Goal: Information Seeking & Learning: Check status

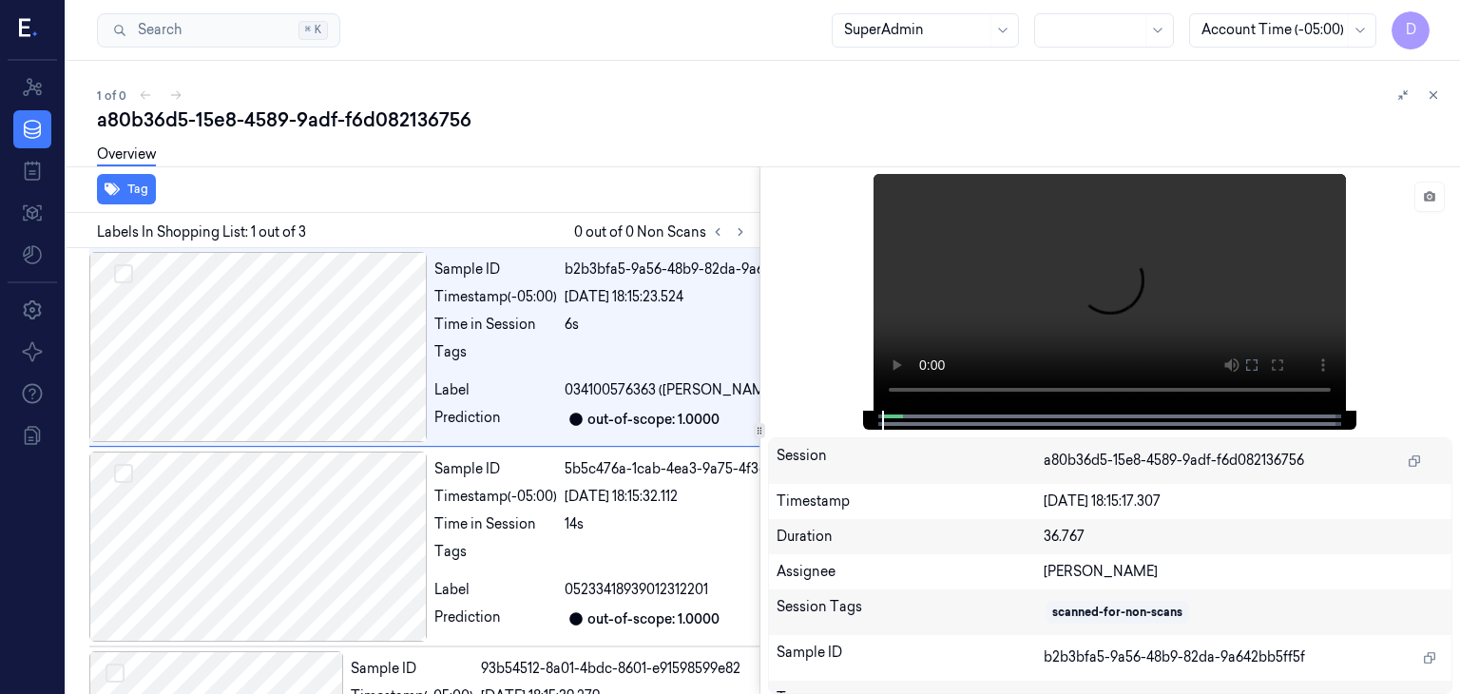
scroll to position [0, 30]
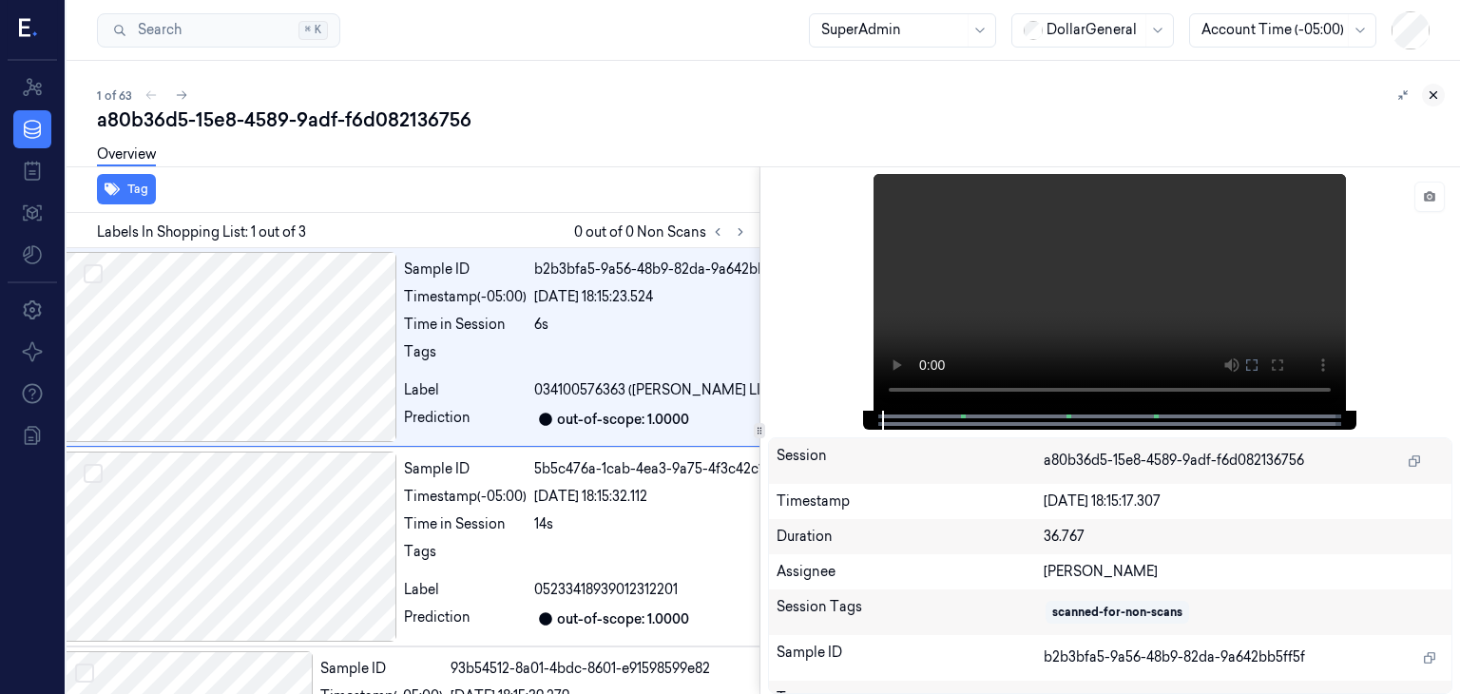
click at [1424, 89] on button at bounding box center [1433, 95] width 23 height 23
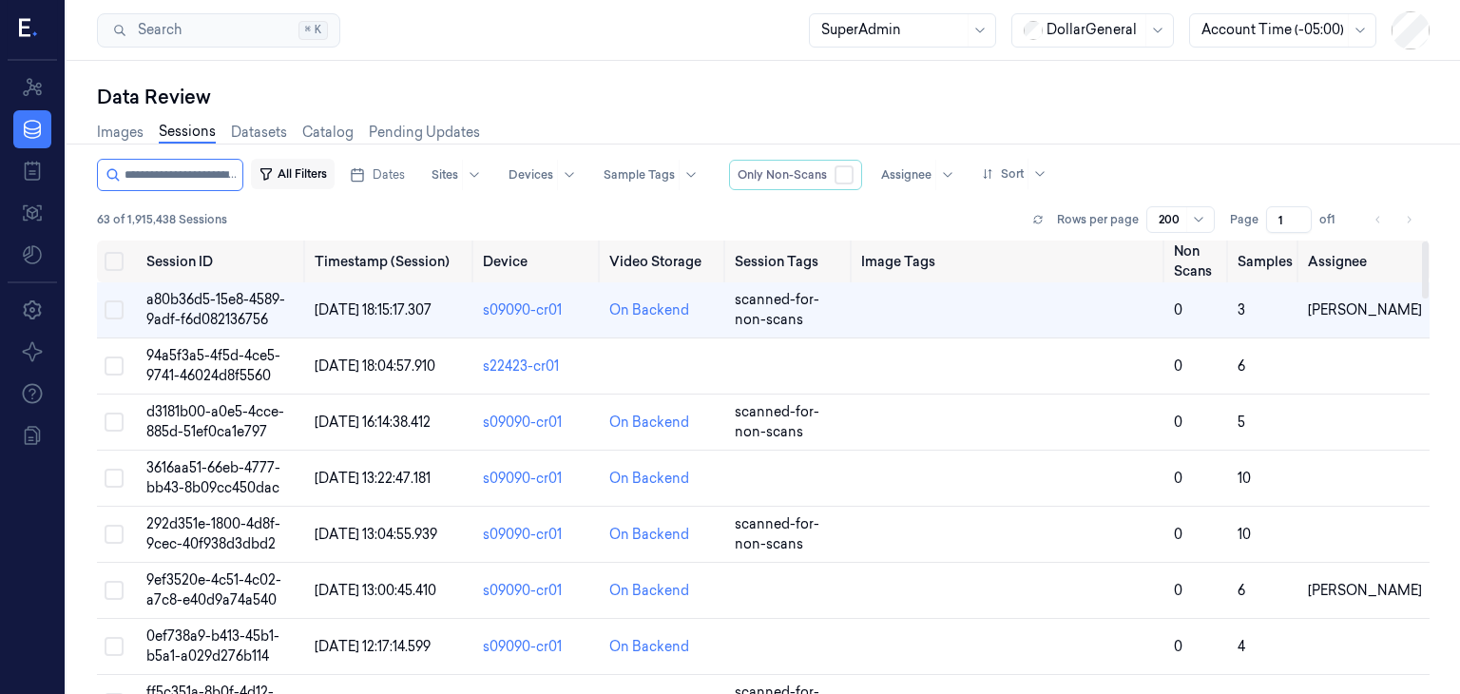
click at [298, 180] on button "All Filters" at bounding box center [293, 174] width 84 height 30
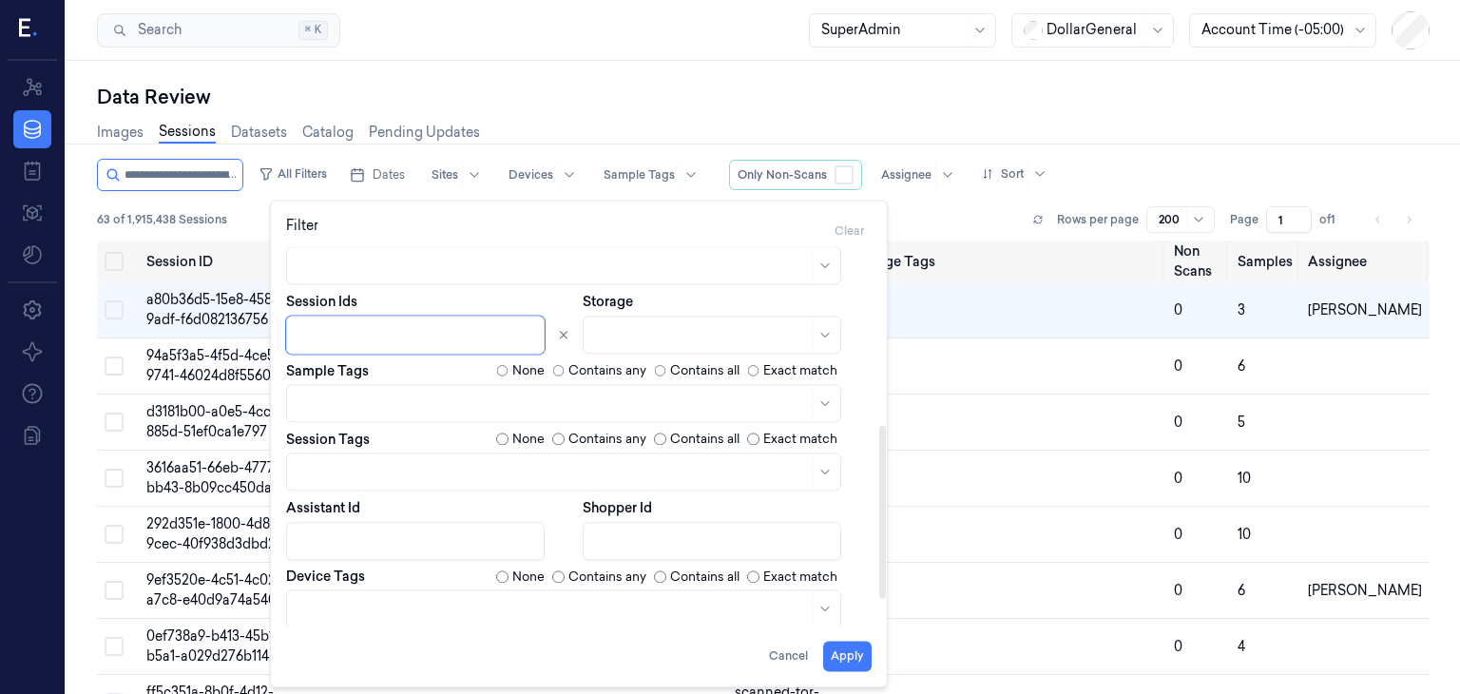
scroll to position [366, 0]
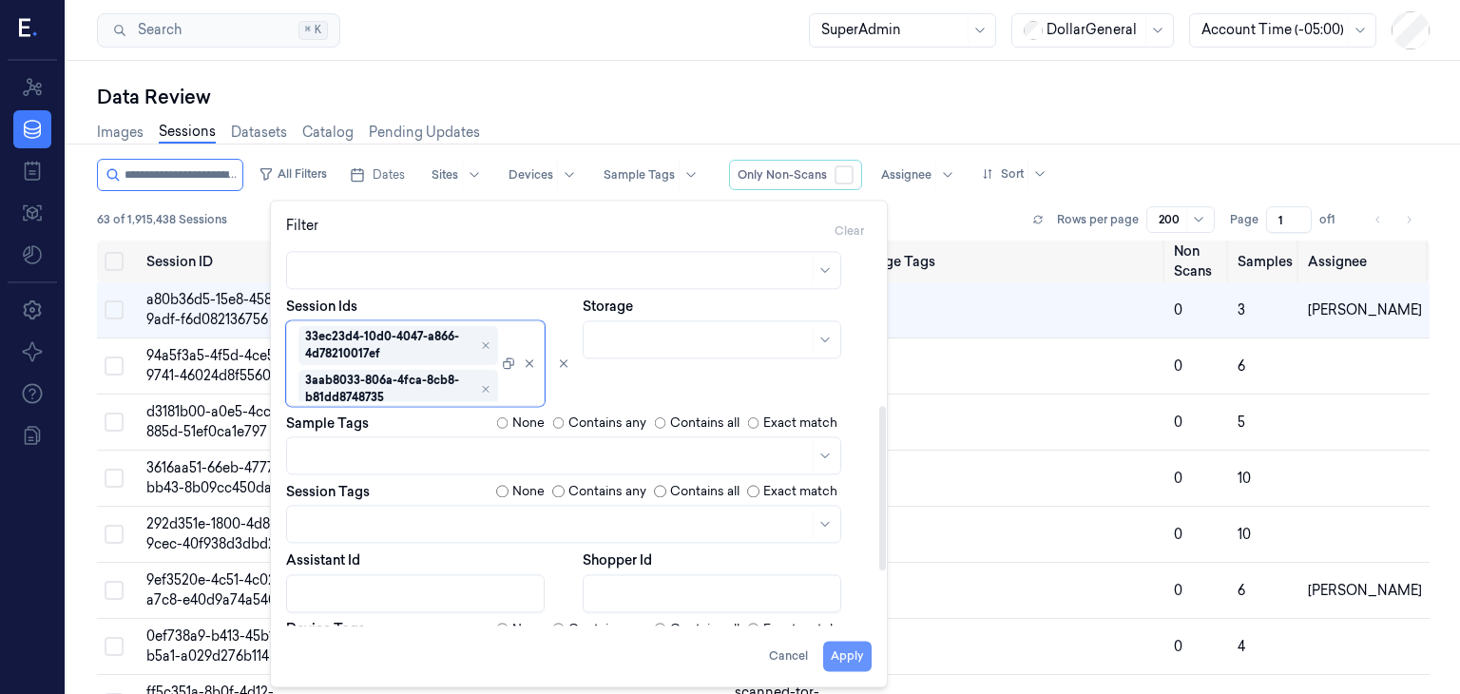
click at [842, 653] on button "Apply" at bounding box center [847, 656] width 48 height 30
type input "**********"
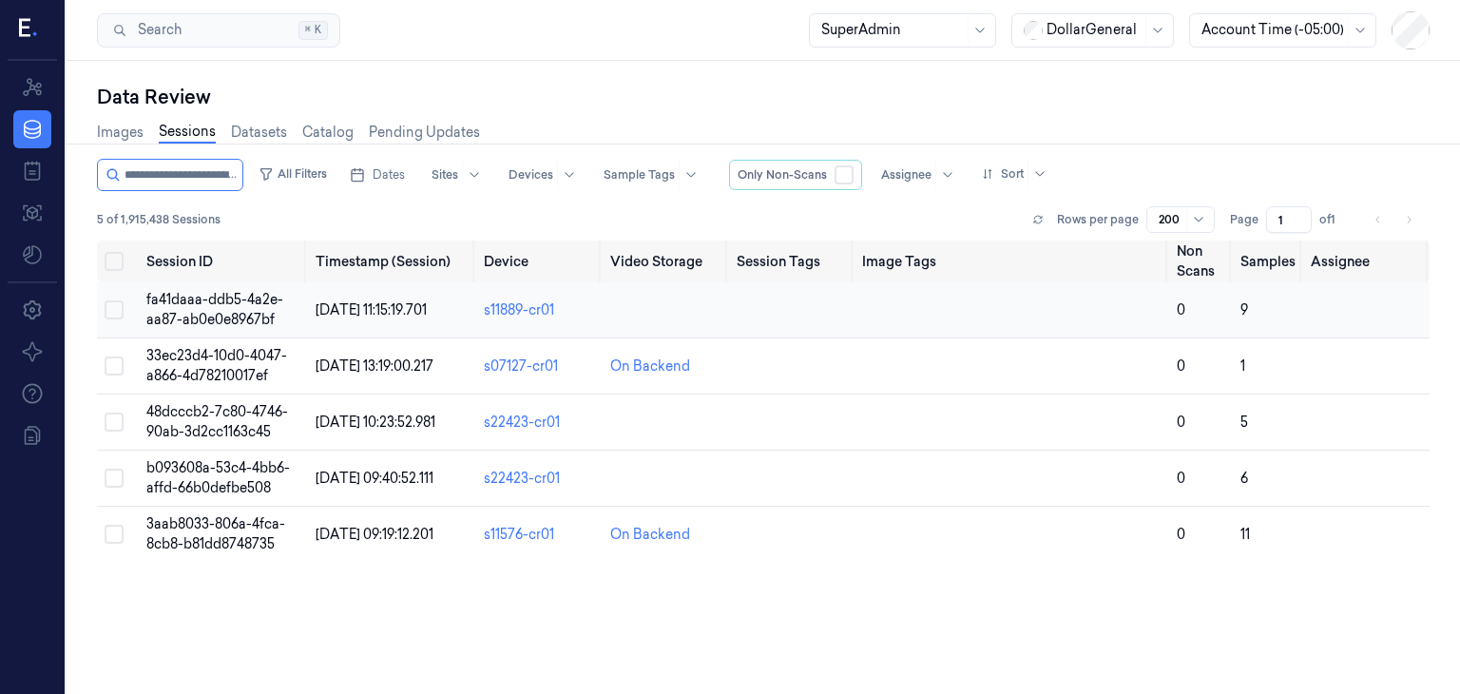
click at [207, 311] on span "fa41daaa-ddb5-4a2e-aa87-ab0e0e8967bf" at bounding box center [214, 309] width 137 height 37
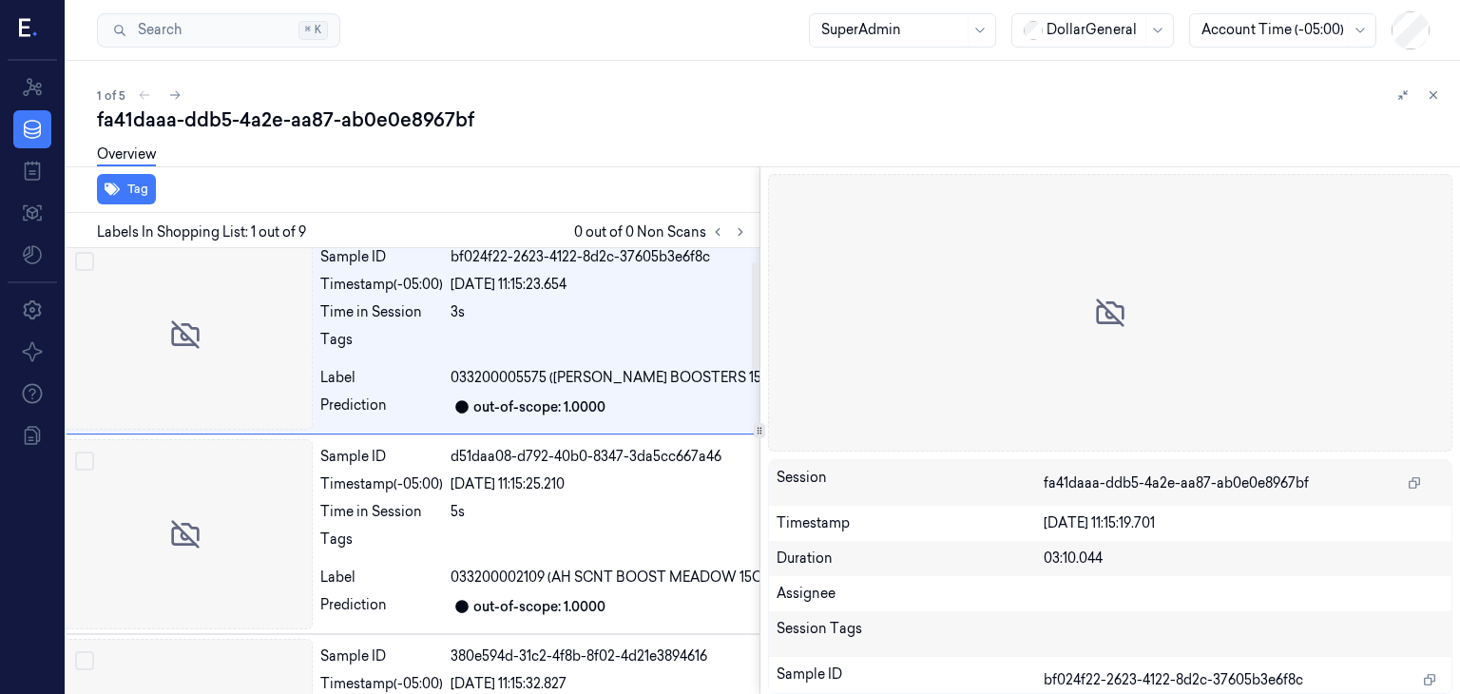
scroll to position [0, 30]
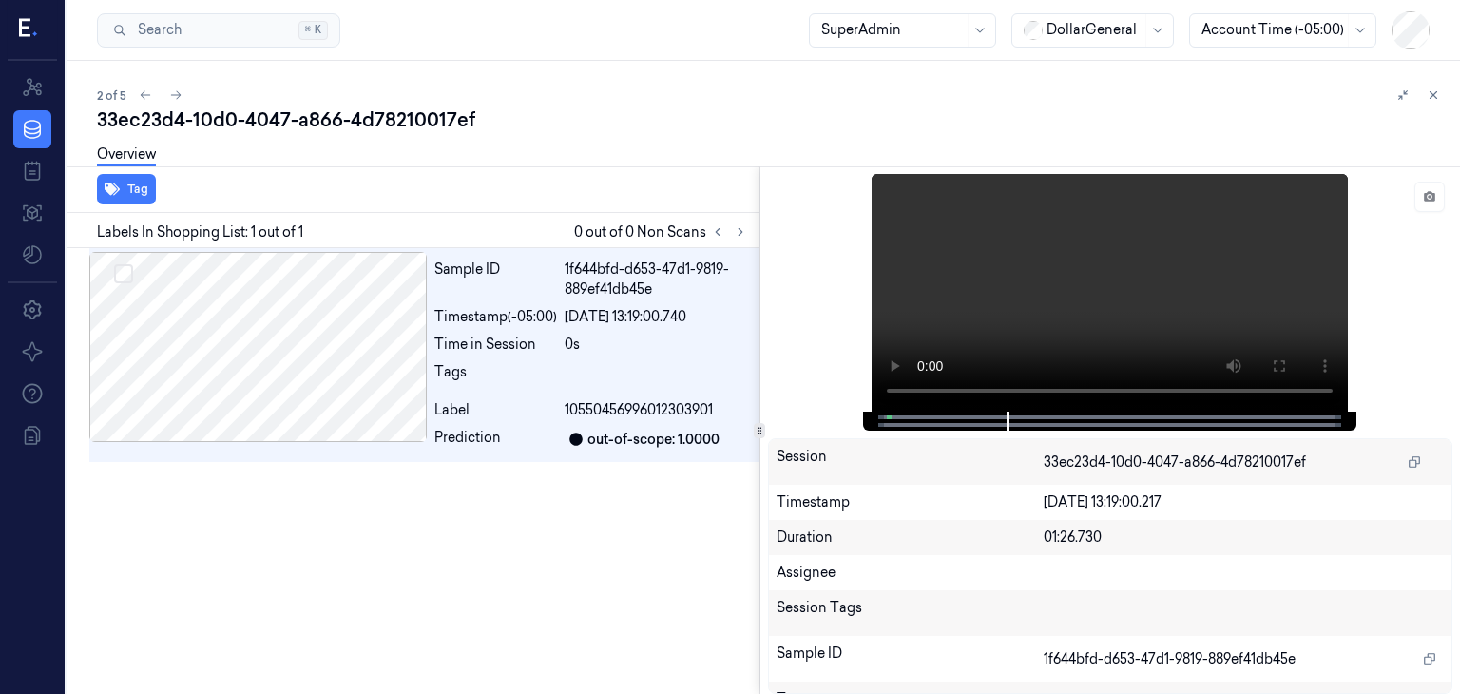
click at [948, 120] on div "33ec23d4-10d0-4047-a866-4d78210017ef" at bounding box center [771, 119] width 1348 height 27
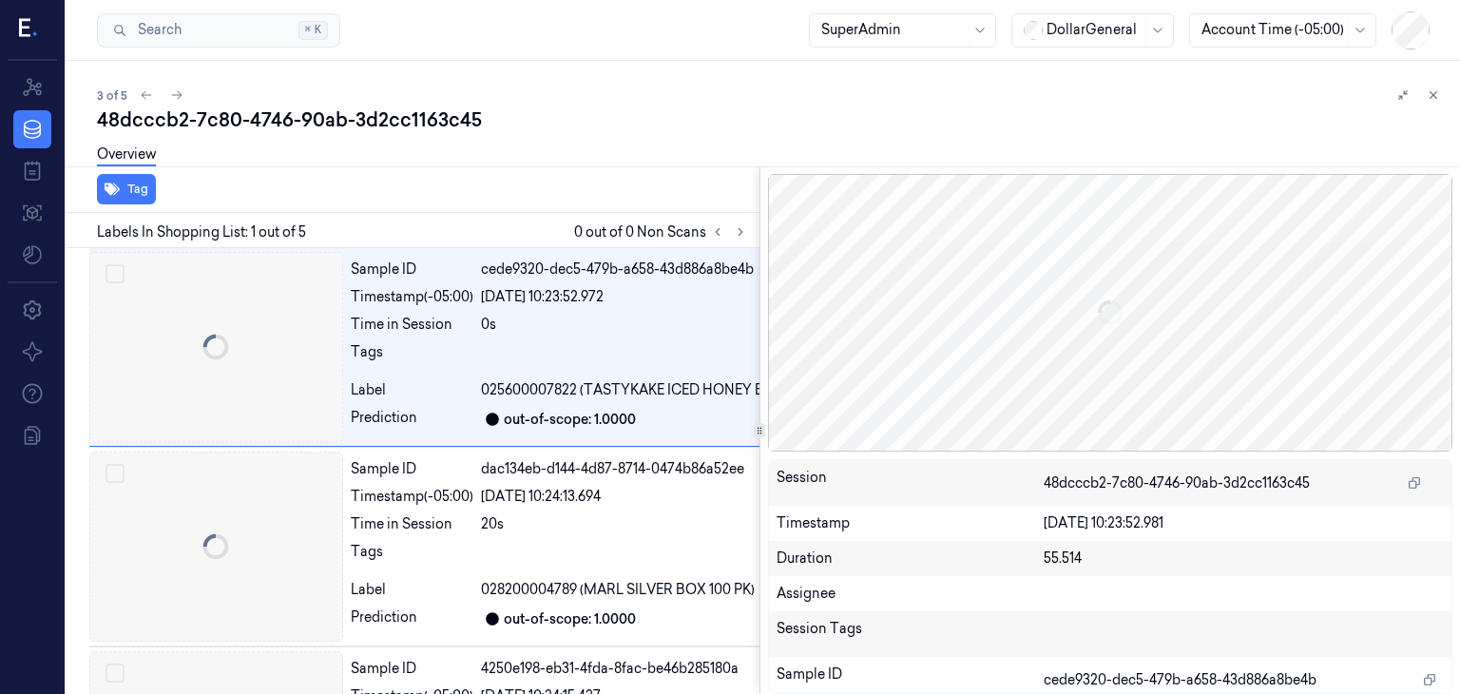
scroll to position [0, 30]
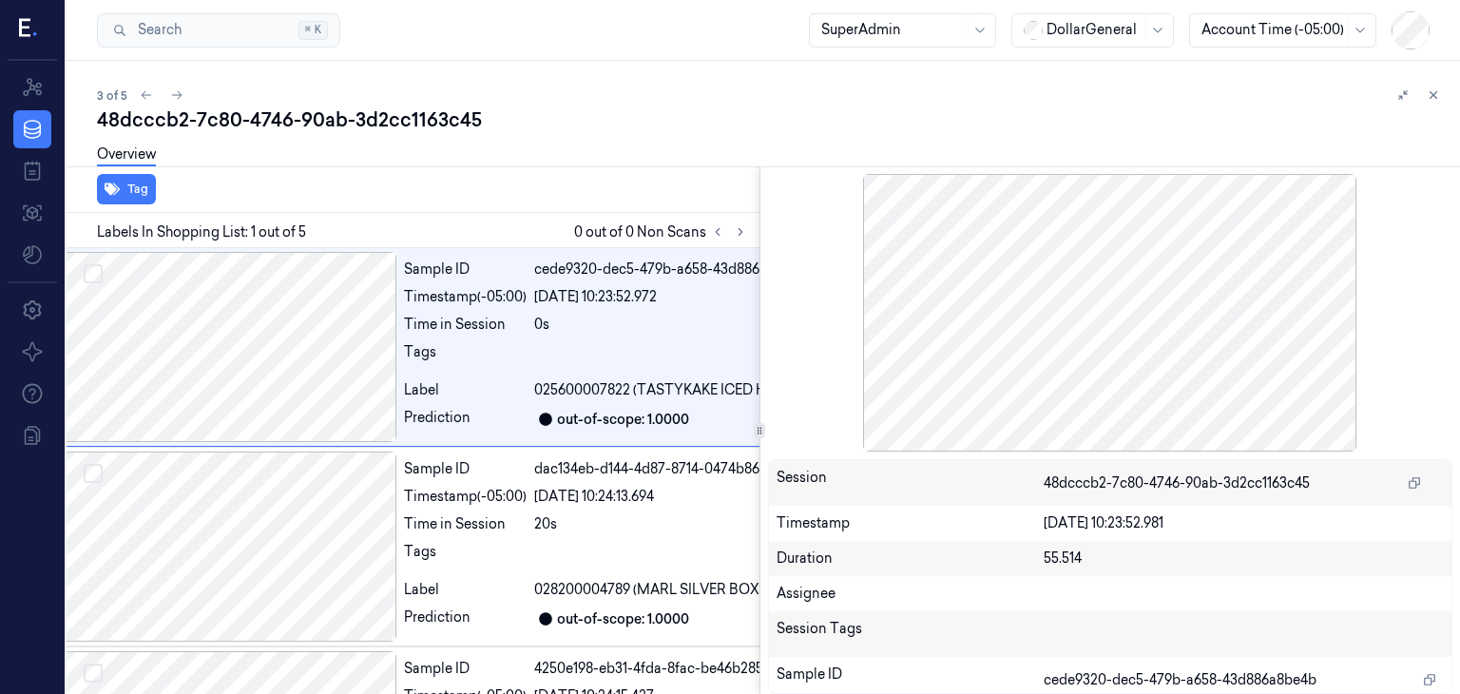
click at [869, 123] on div "48dcccb2-7c80-4746-90ab-3d2cc1163c45" at bounding box center [771, 119] width 1348 height 27
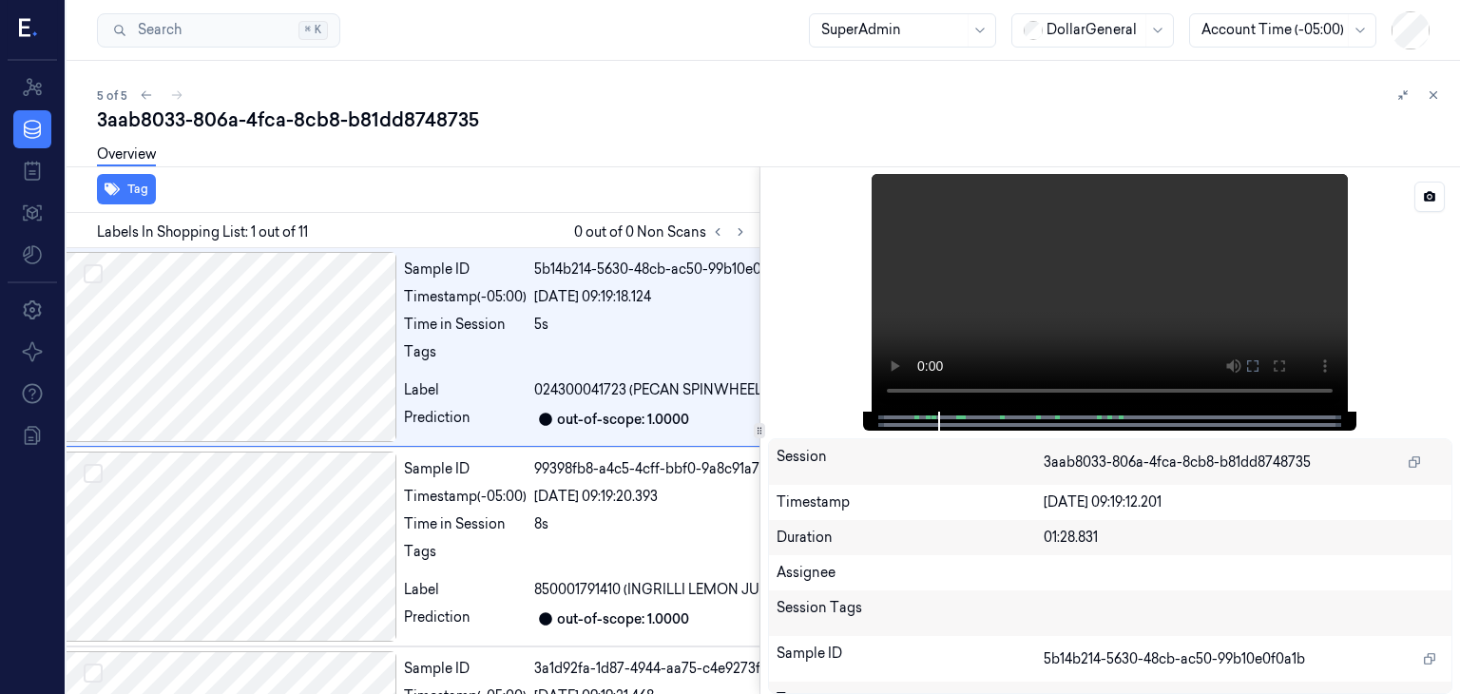
click at [1395, 302] on div at bounding box center [1110, 293] width 685 height 238
click at [1343, 230] on div at bounding box center [1110, 293] width 685 height 238
click at [1403, 360] on div at bounding box center [1110, 293] width 685 height 238
click at [833, 146] on div "Overview" at bounding box center [771, 157] width 1348 height 48
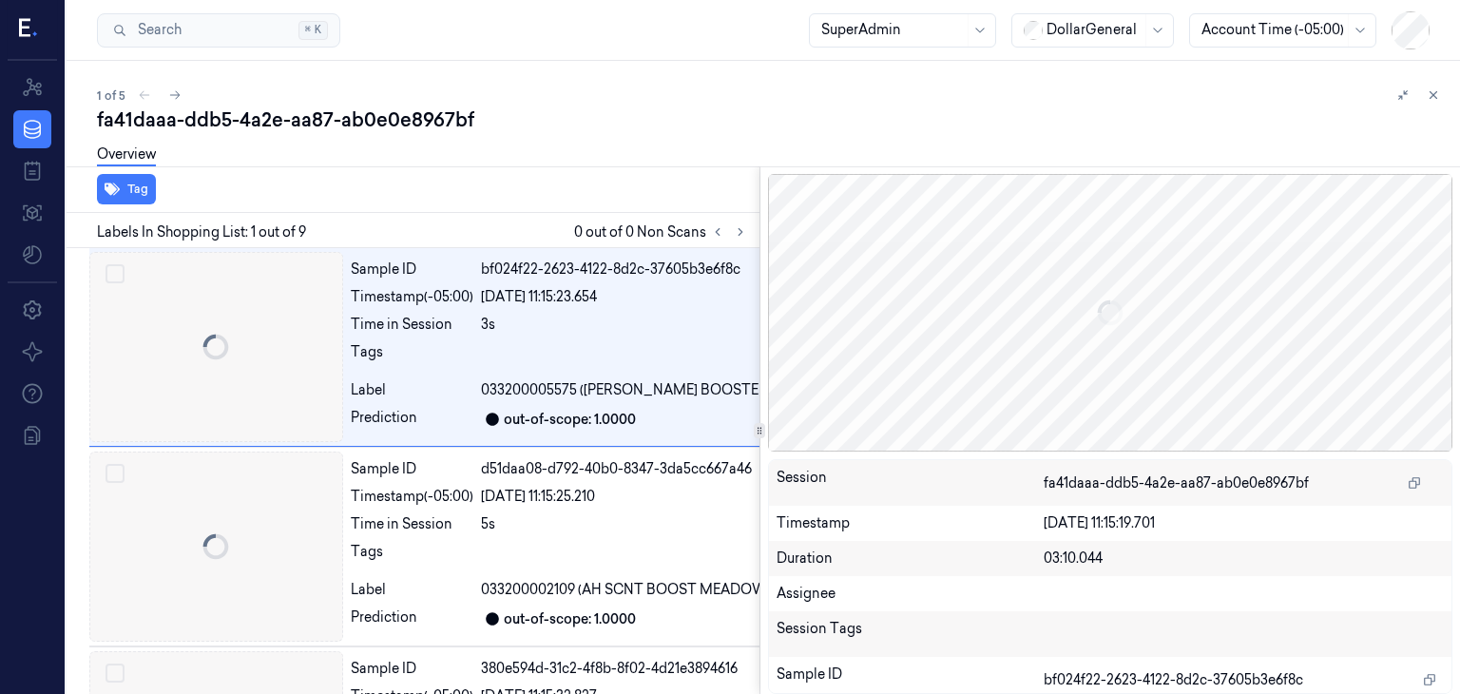
scroll to position [0, 30]
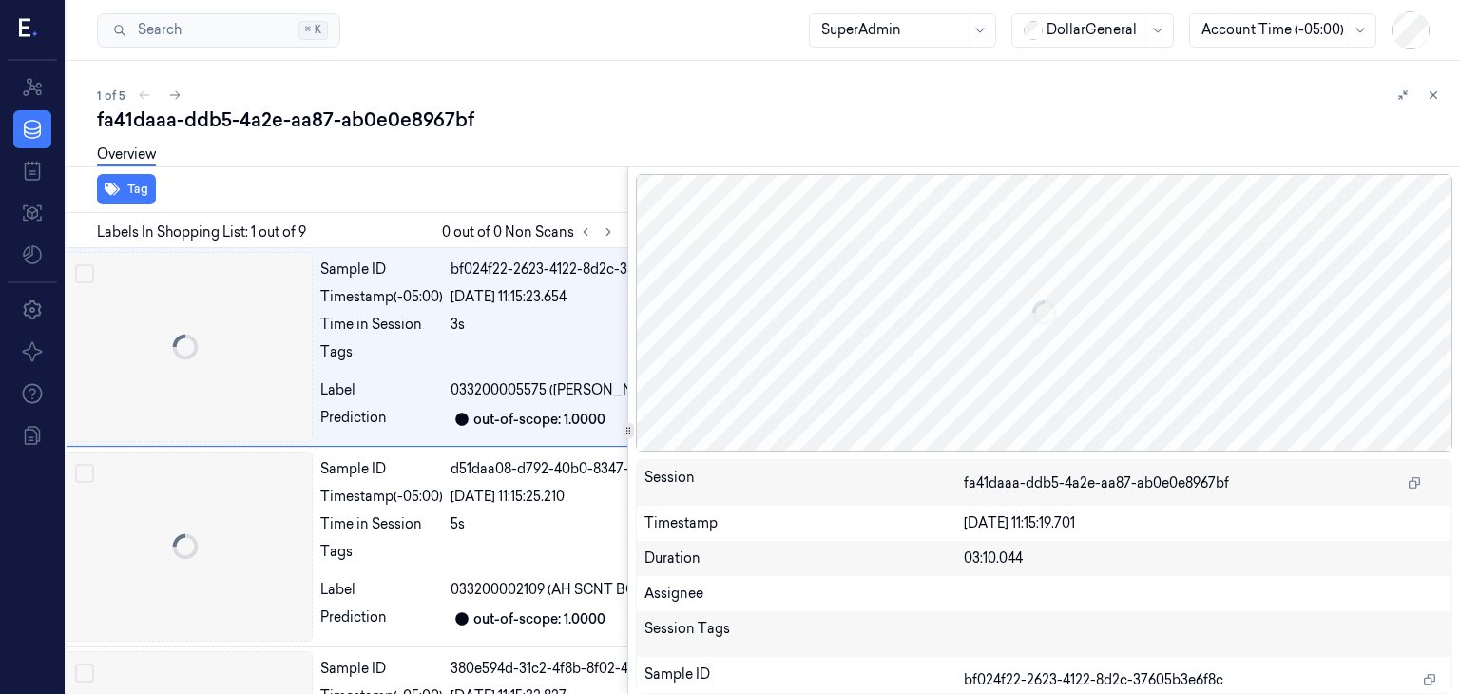
click at [629, 420] on div "Tag Labels In Shopping List: 1 out of 9 0 out of 0 Non Scans Sample ID bf024f22…" at bounding box center [759, 429] width 1401 height 527
click at [1014, 122] on div "fa41daaa-ddb5-4a2e-aa87-ab0e0e8967bf" at bounding box center [771, 119] width 1348 height 27
